Goal: Find specific page/section: Find specific page/section

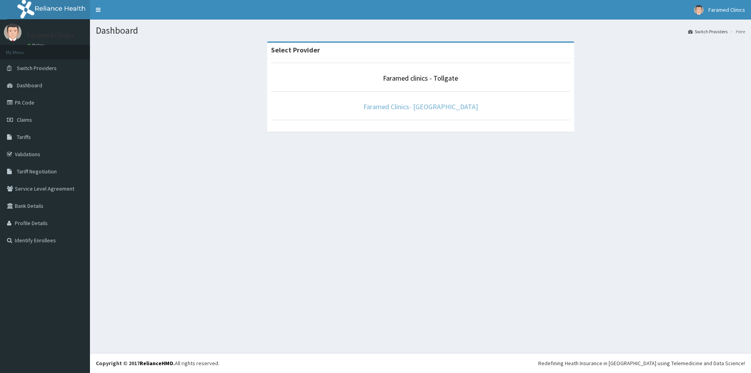
click at [444, 106] on link "Faramed Clinics- [GEOGRAPHIC_DATA]" at bounding box center [420, 106] width 115 height 9
click at [441, 108] on link "Faramed Clinics- [GEOGRAPHIC_DATA]" at bounding box center [420, 106] width 115 height 9
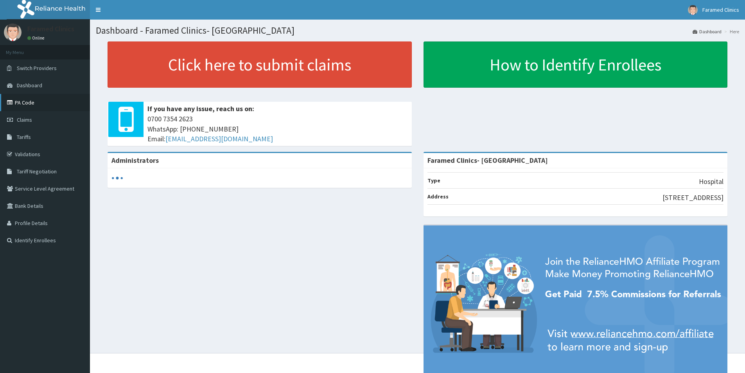
click at [41, 103] on link "PA Code" at bounding box center [45, 102] width 90 height 17
